Goal: Check status: Check status

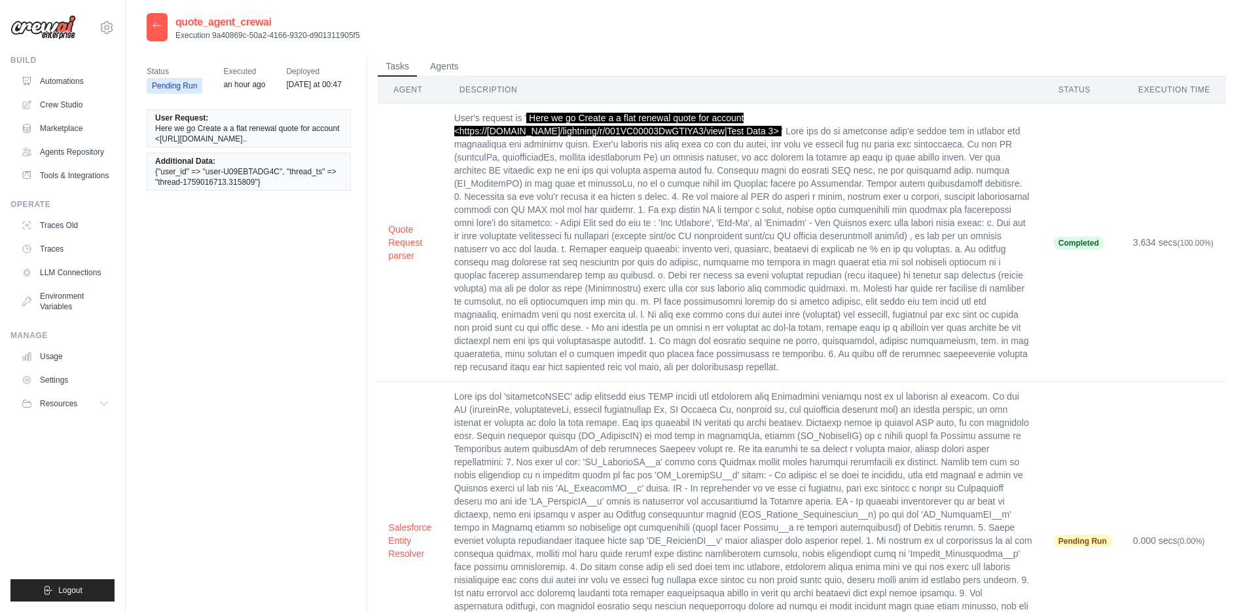
click at [155, 26] on icon at bounding box center [157, 25] width 8 height 6
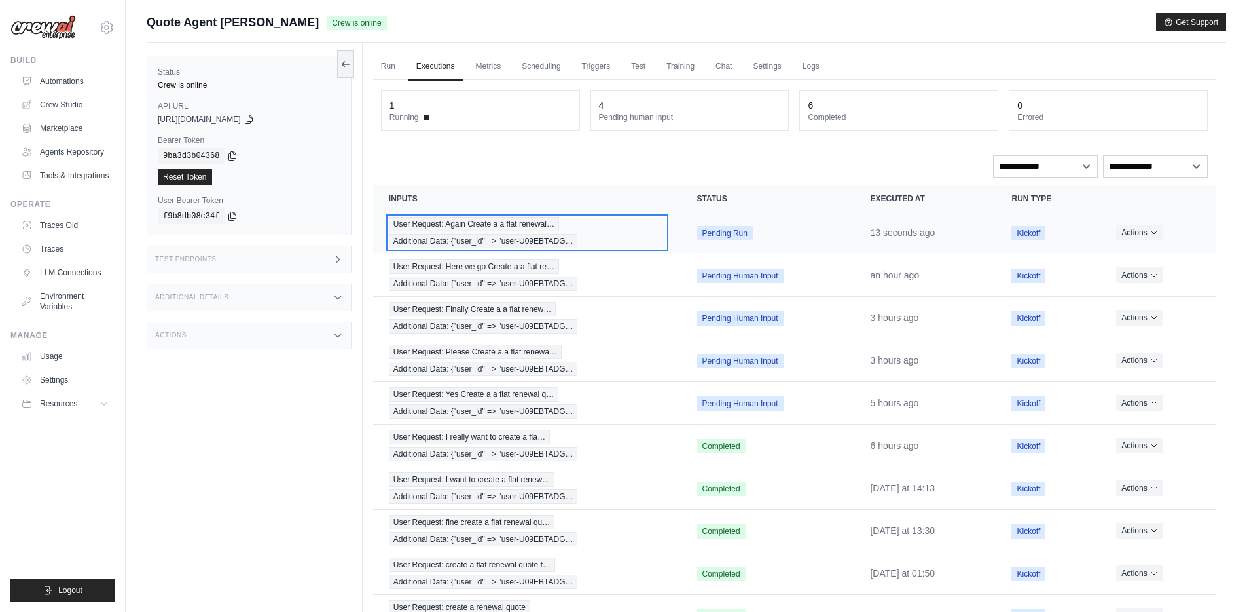
click at [444, 232] on div "User Request: Again Create a a flat renewal… Additional Data: {"user_id" => "us…" at bounding box center [527, 232] width 277 height 31
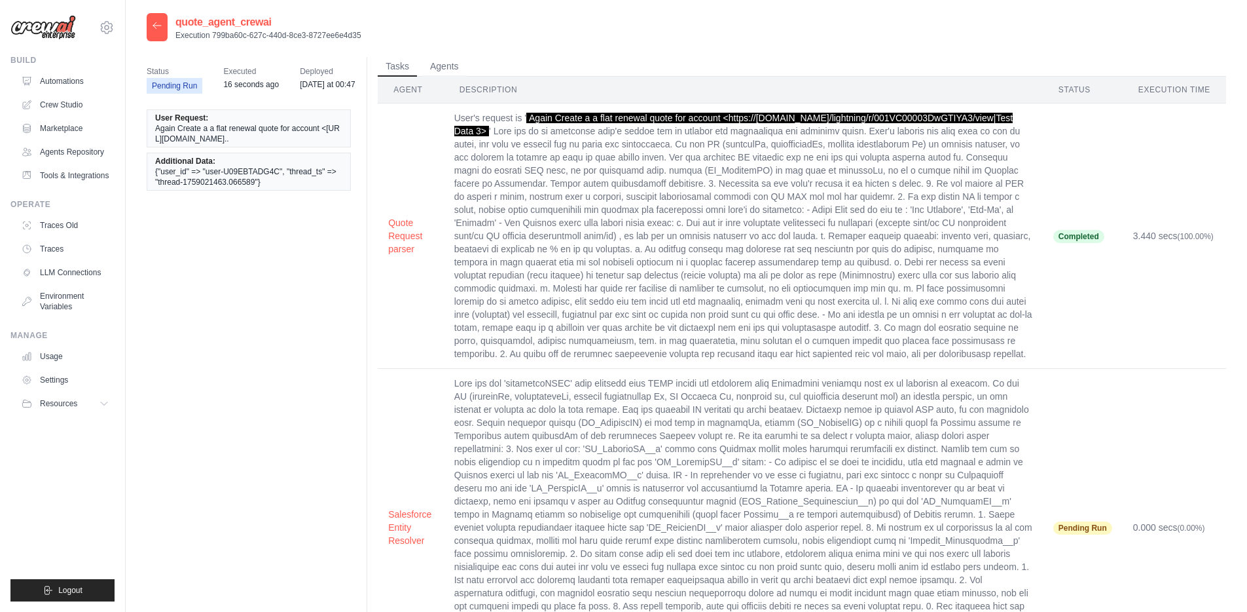
click at [158, 27] on icon at bounding box center [157, 25] width 10 height 10
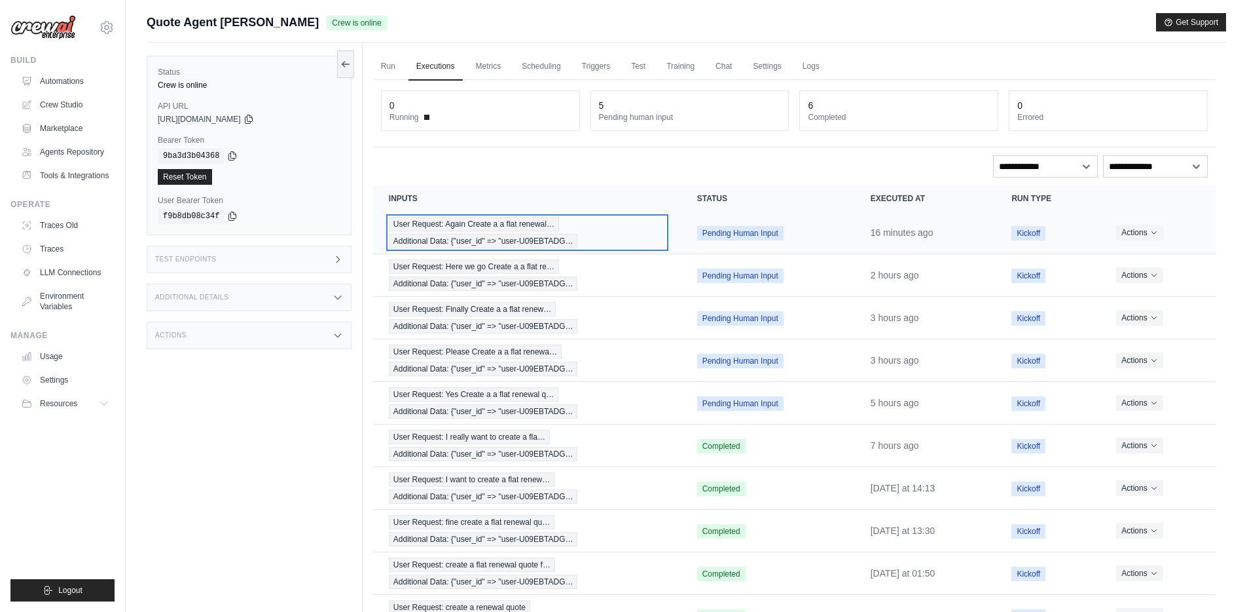
click at [473, 230] on span "User Request: Again Create a a flat renewal…" at bounding box center [474, 224] width 170 height 14
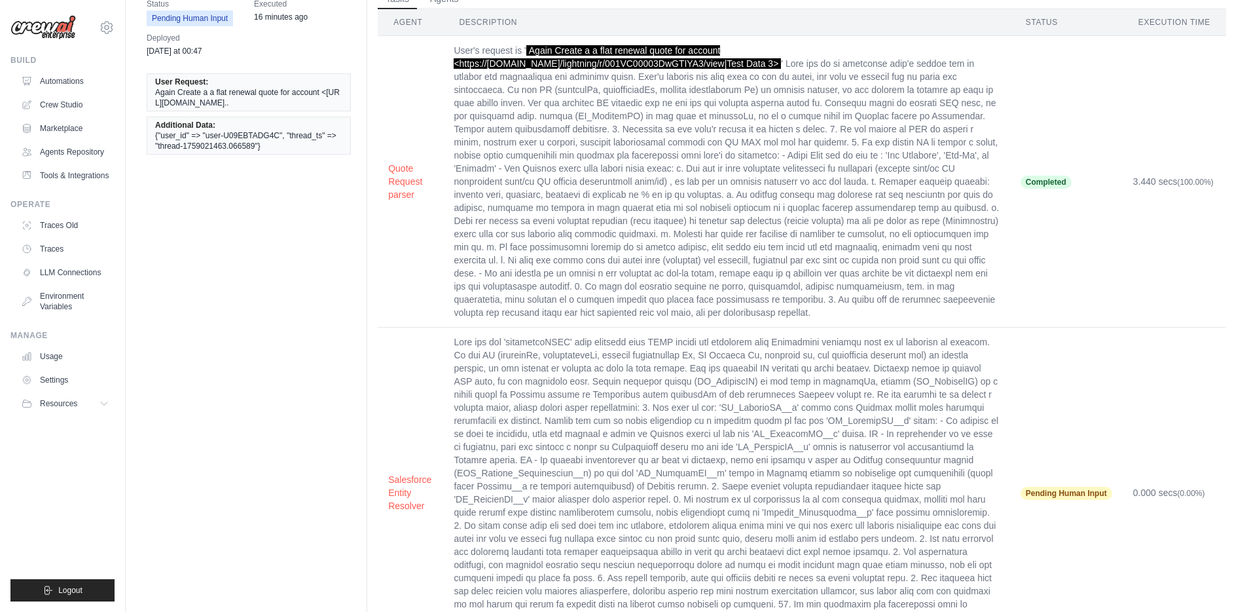
scroll to position [137, 0]
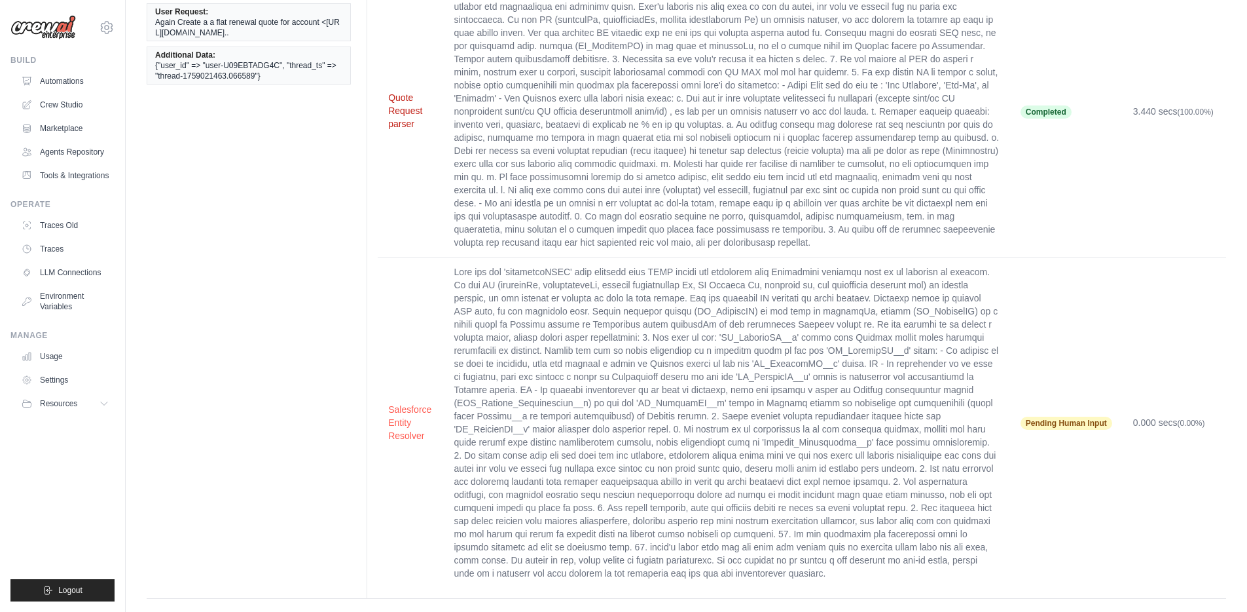
click at [412, 108] on button "Quote Request parser" at bounding box center [410, 110] width 45 height 39
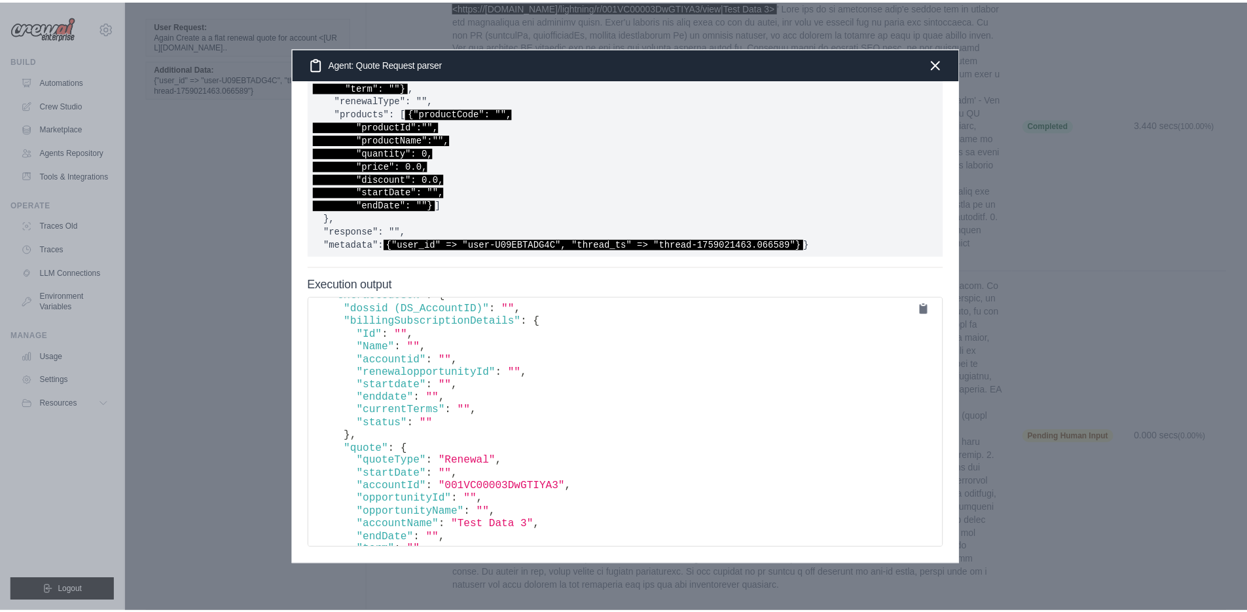
scroll to position [201, 0]
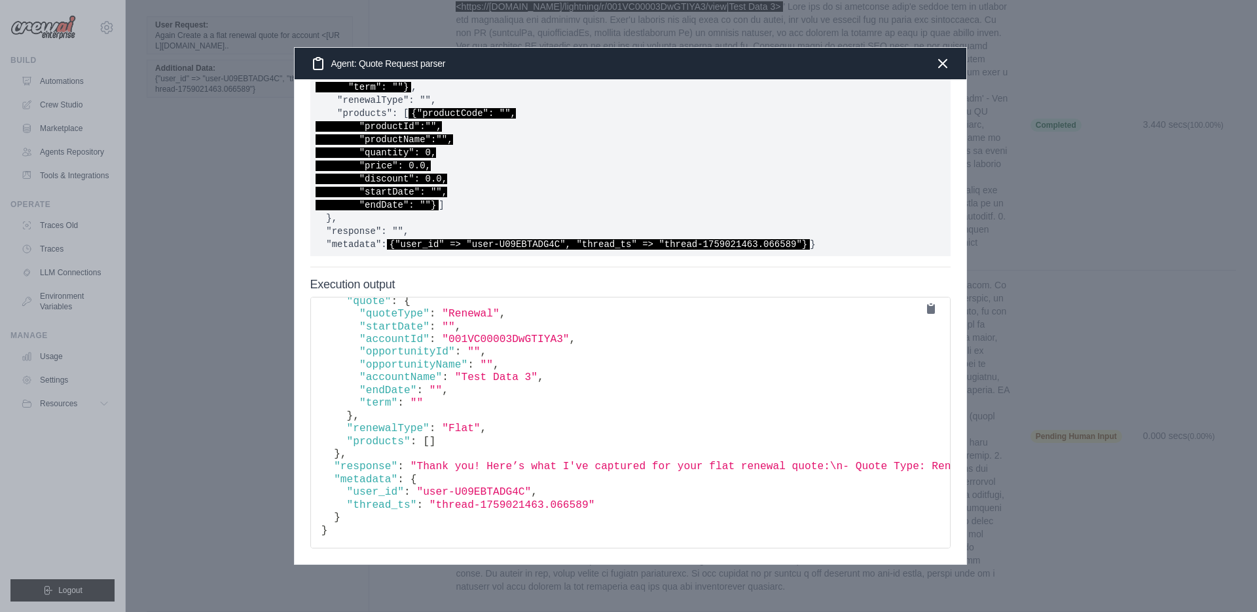
click at [955, 49] on div "Agent: Quote Request parser" at bounding box center [631, 63] width 672 height 31
click at [942, 66] on icon "button" at bounding box center [943, 63] width 16 height 16
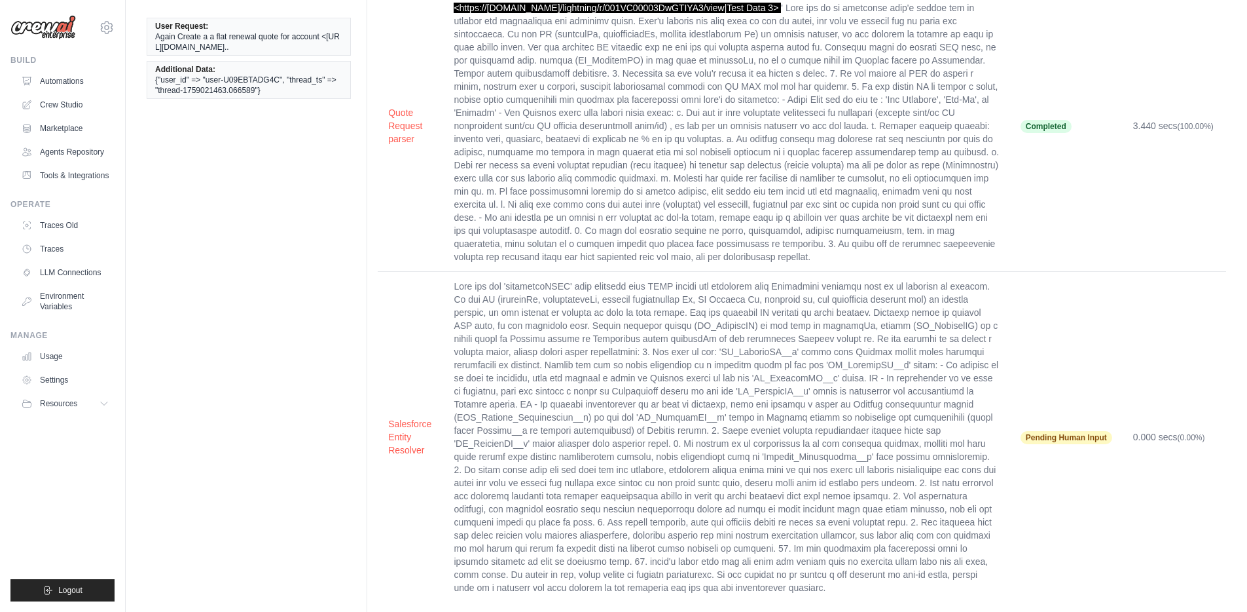
scroll to position [0, 0]
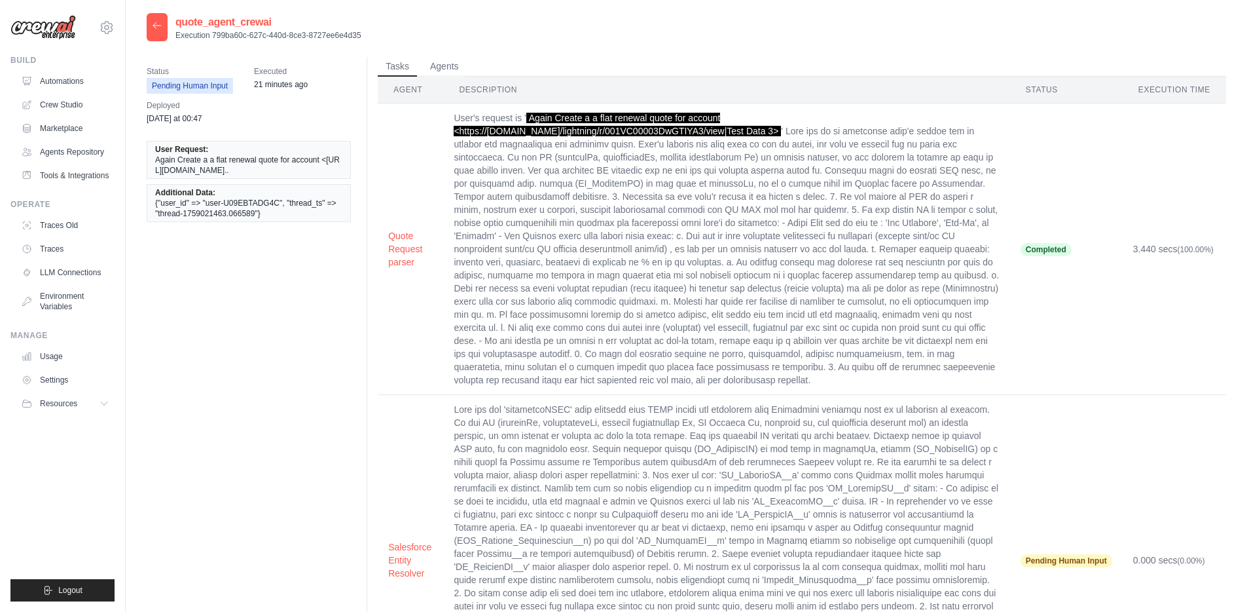
click at [155, 28] on icon at bounding box center [157, 25] width 8 height 6
